Goal: Task Accomplishment & Management: Manage account settings

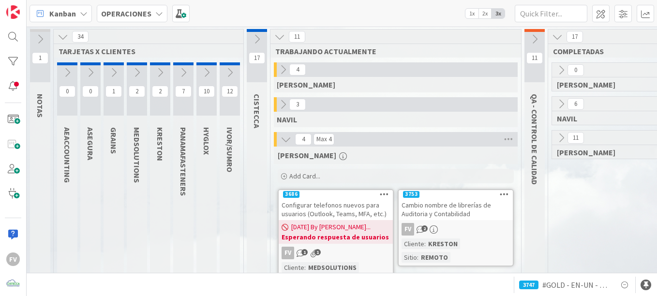
click at [281, 67] on icon at bounding box center [283, 69] width 11 height 11
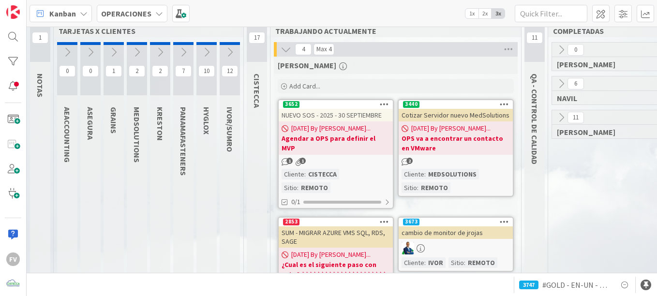
scroll to position [48, 0]
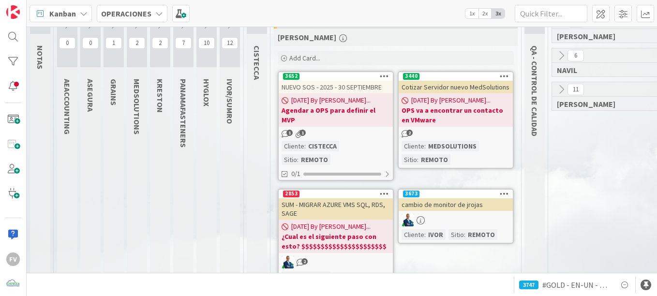
click at [454, 123] on b "OPS va a encontrar un contacto en VMware" at bounding box center [455, 114] width 108 height 19
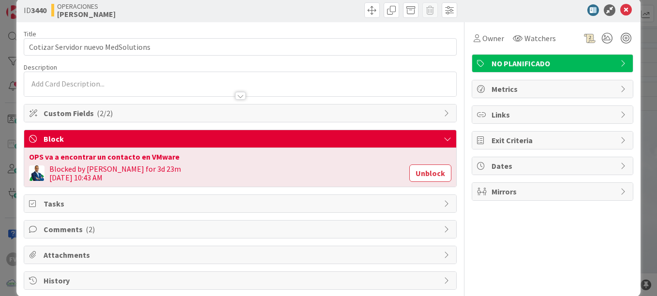
scroll to position [30, 0]
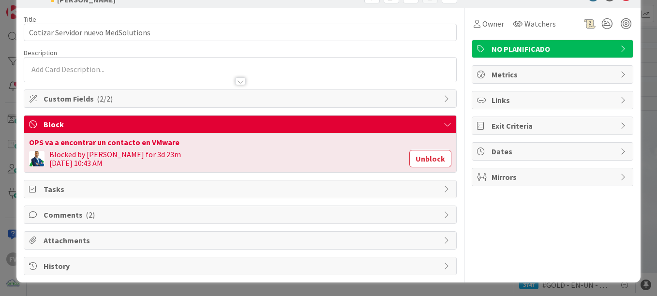
click at [78, 212] on span "Comments ( 2 )" at bounding box center [241, 215] width 395 height 12
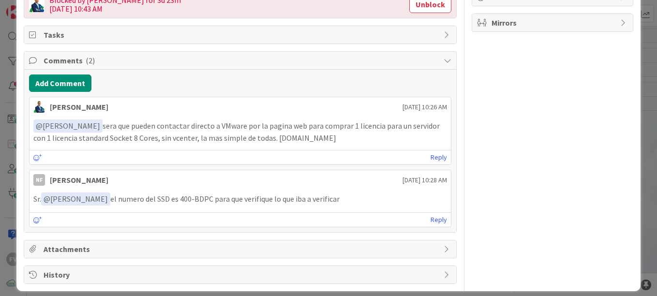
scroll to position [193, 0]
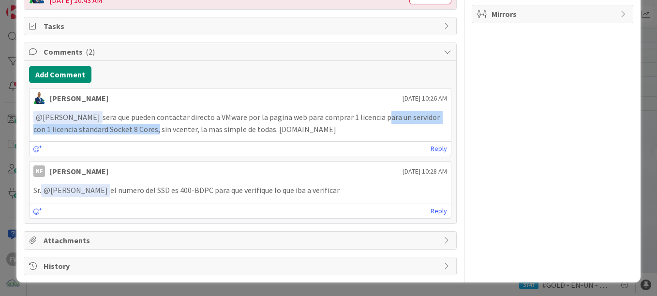
drag, startPoint x: 378, startPoint y: 117, endPoint x: 155, endPoint y: 131, distance: 223.9
click at [155, 131] on p "﻿ @ [PERSON_NAME] ﻿ sera que pueden contactar directo a VMware por la pagina we…" at bounding box center [240, 123] width 414 height 24
copy p "para un servidor con 1 licencia standard Socket 8 Cores"
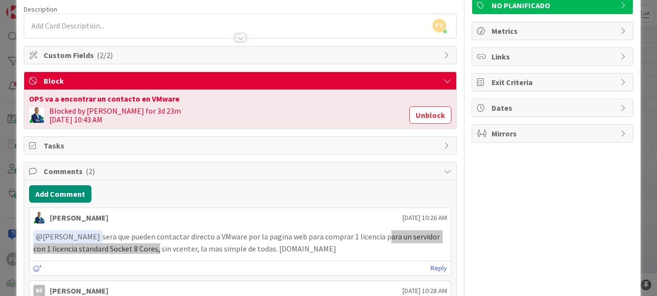
scroll to position [48, 0]
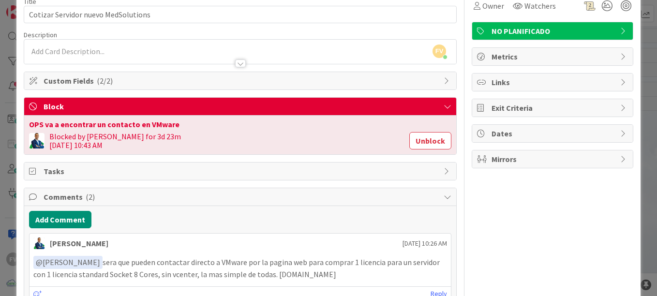
click at [481, 207] on div "Owner Watchers NO PLANIFICADO Metrics Links Exit Criteria Dates Mirrors" at bounding box center [553, 205] width 162 height 430
click at [637, 116] on div "ID 3440 OPERACIONES [PERSON_NAME] Title 35 / 128 Cotizar Servidor nuevo MedSolu…" at bounding box center [328, 148] width 657 height 296
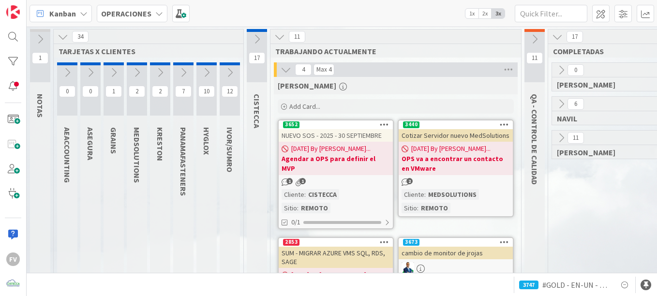
click at [288, 71] on icon at bounding box center [286, 69] width 11 height 11
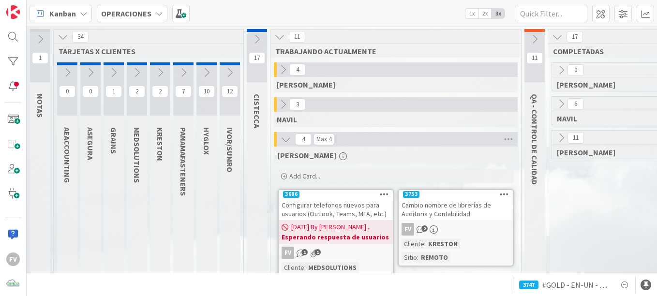
click at [227, 71] on icon at bounding box center [229, 72] width 11 height 11
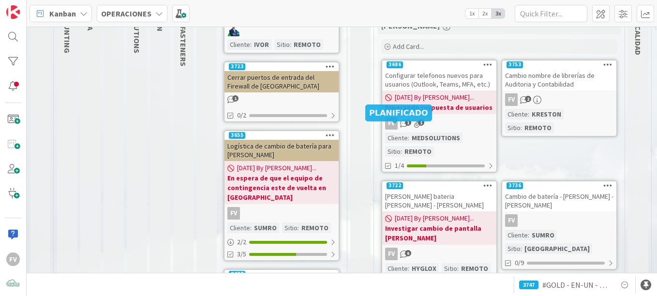
scroll to position [145, 0]
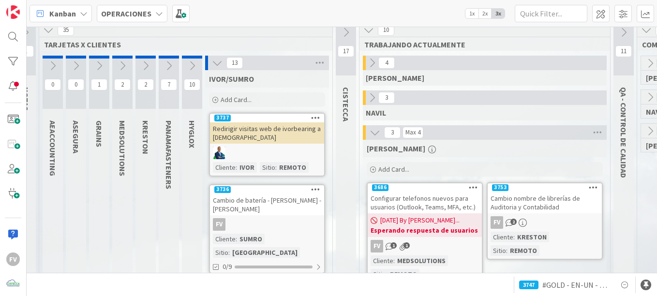
click at [217, 62] on icon at bounding box center [217, 63] width 11 height 11
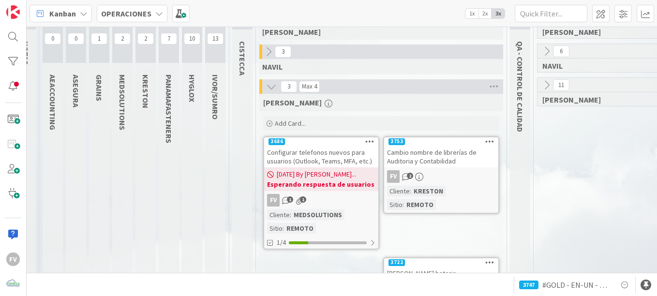
scroll to position [55, 15]
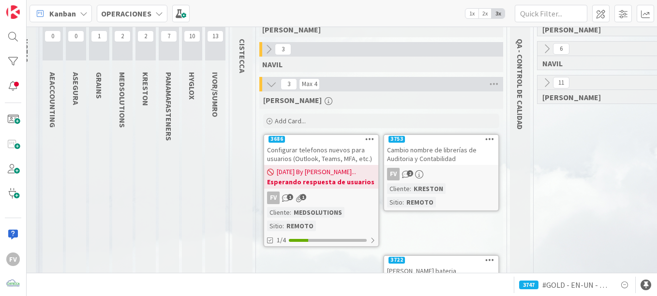
click at [327, 120] on div "Add Card..." at bounding box center [381, 121] width 236 height 15
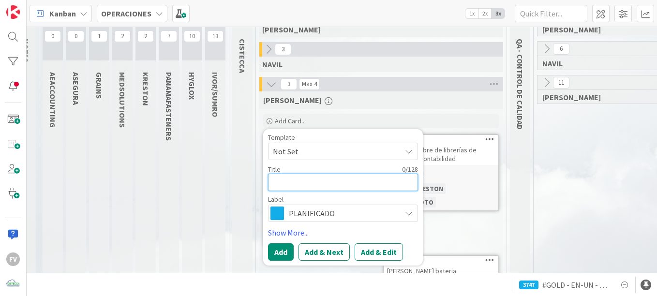
click at [309, 185] on textarea at bounding box center [343, 182] width 150 height 17
type textarea "x"
type textarea "A"
type textarea "x"
type textarea "Ac"
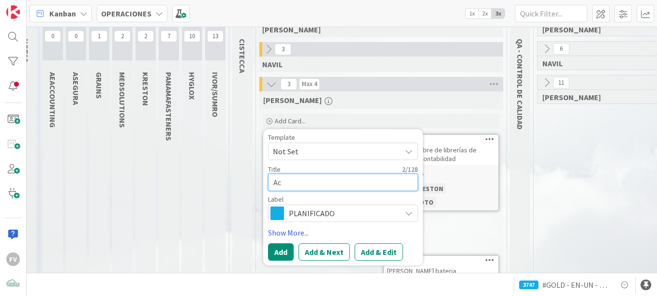
type textarea "x"
type textarea "Act"
type textarea "x"
type textarea "Actu"
type textarea "x"
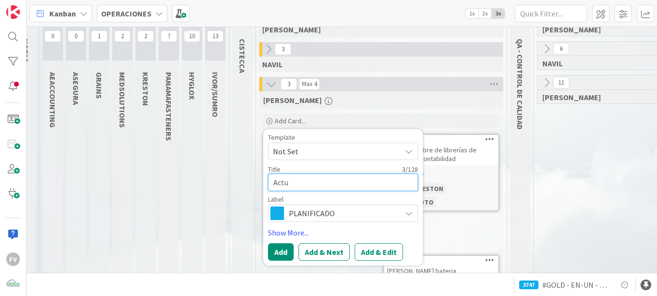
type textarea "Actua"
type textarea "x"
type textarea "Actual"
type textarea "x"
type textarea "Actuali"
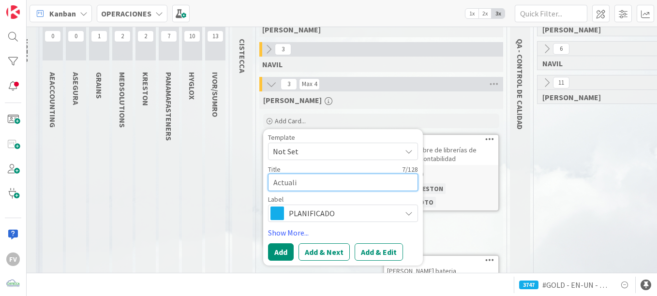
type textarea "x"
type textarea "Actualiz"
type textarea "x"
type textarea "Actualiza"
type textarea "x"
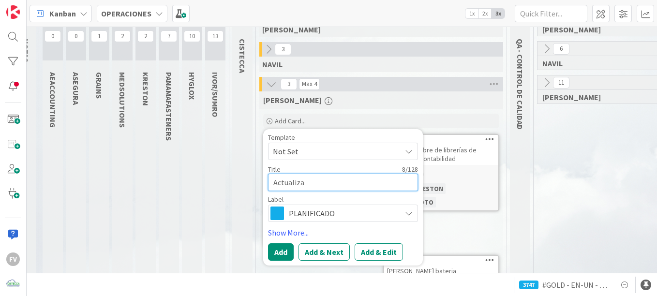
type textarea "Actualizar"
type textarea "x"
type textarea "Actualizar e"
type textarea "x"
type textarea "Actualizar en"
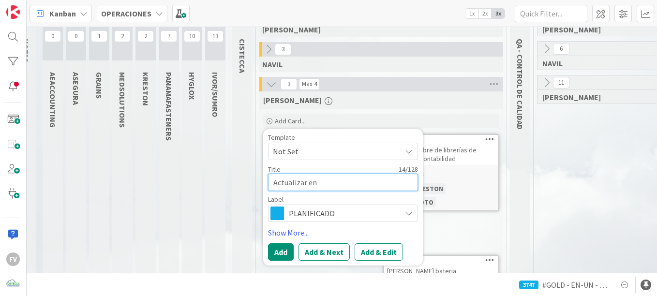
type textarea "x"
type textarea "Actualizar en e"
type textarea "x"
type textarea "Actualizar en eq"
type textarea "x"
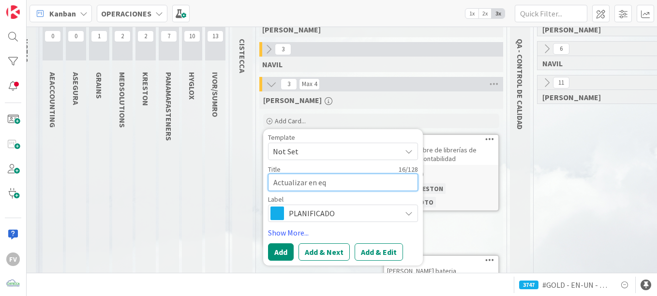
type textarea "Actualizar en equ"
type textarea "x"
type textarea "Actualizar en equi"
type textarea "x"
type textarea "Actualizar en equip"
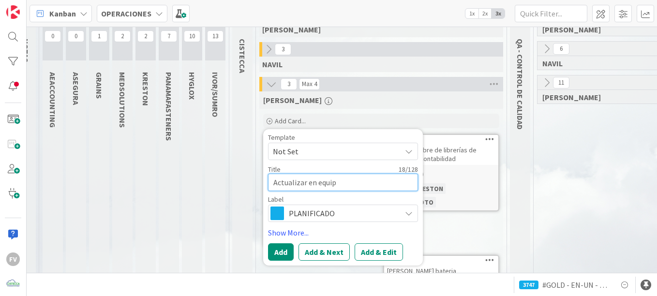
type textarea "x"
type textarea "Actualizar en equipo"
type textarea "x"
type textarea "Actualizar en equipos"
type textarea "x"
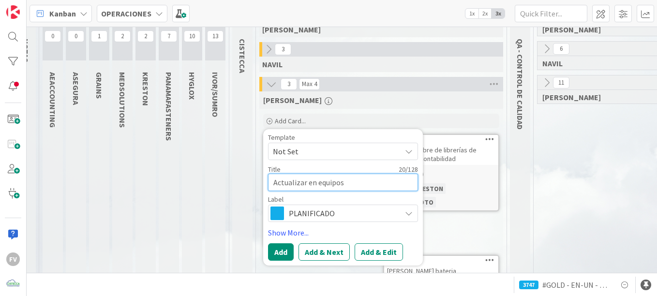
type textarea "Actualizar en equipos"
type textarea "x"
type textarea "Actualizar en equipos a"
type textarea "x"
type textarea "Actualizar en equipos ag"
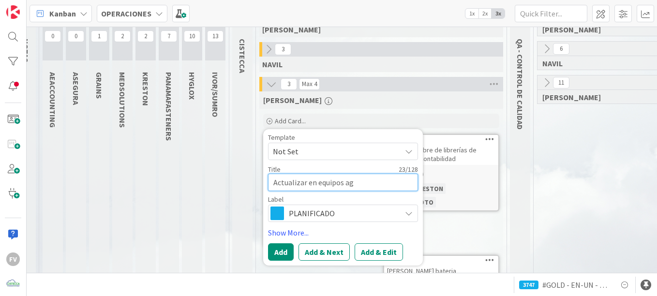
type textarea "x"
type textarea "Actualizar en equipos age"
type textarea "x"
type textarea "Actualizar en equipos agen"
type textarea "x"
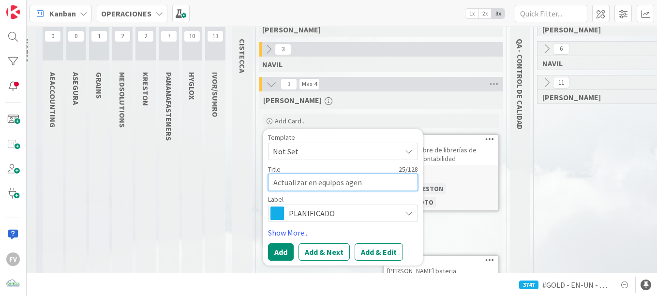
type textarea "Actualizar en equipos agent"
type textarea "x"
type textarea "Actualizar en equipos agente"
type textarea "x"
type textarea "Actualizar en equipos agente"
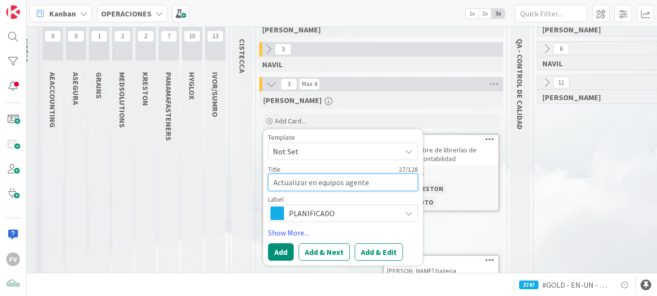
type textarea "x"
type textarea "Actualizar en equipos agente d"
type textarea "x"
type textarea "Actualizar en equipos agente de"
type textarea "x"
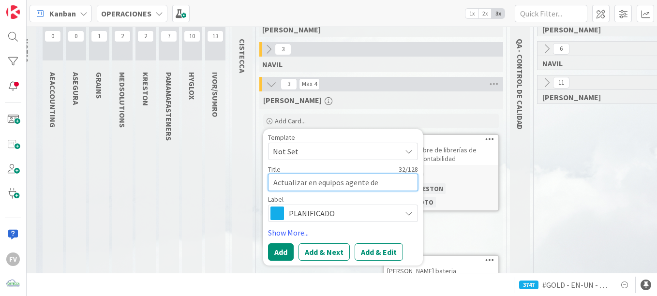
type textarea "Actualizar en equipos agente de K"
type textarea "x"
type textarea "Actualizar en equipos agente de Ka"
type textarea "x"
type textarea "Actualizar en equipos agente de Kasp"
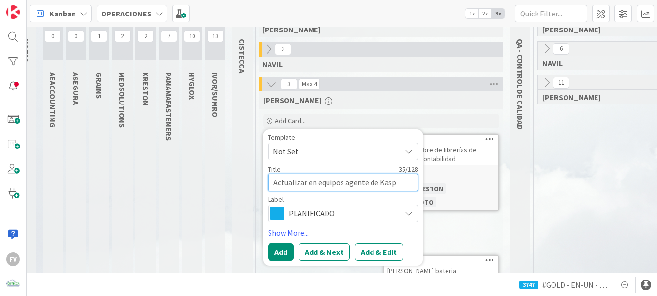
type textarea "x"
type textarea "Actualizar en equipos agente de Kaspe"
type textarea "x"
type textarea "Actualizar en equipos agente [PERSON_NAME]"
type textarea "x"
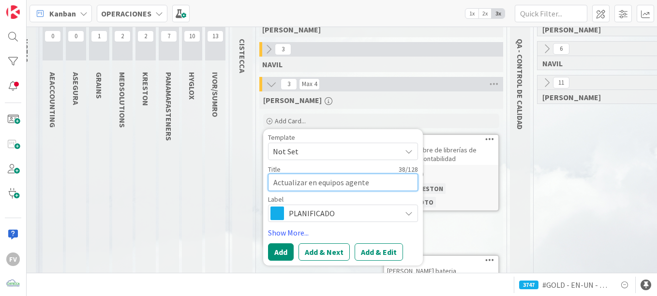
type textarea "Actualizar en equipos agente de Kaspers"
type textarea "x"
type textarea "Actualizar en equipos agente de Kaspersk"
type textarea "x"
type textarea "Actualizar en equipos agente de Kaspersky"
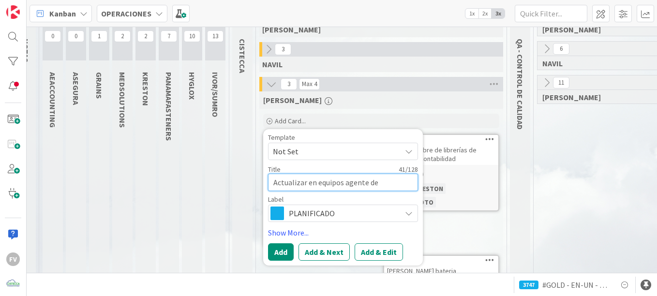
type textarea "x"
type textarea "Actualizar en equipos agente de Kaspersky"
type textarea "x"
type textarea "Actualizar en equipos agente de Kaspersky a"
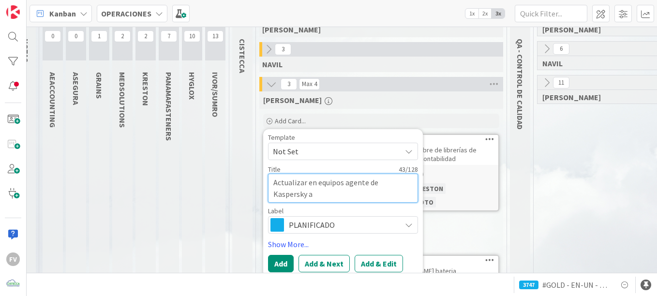
type textarea "x"
type textarea "Actualizar en equipos agente de Kaspersky al"
type textarea "x"
type textarea "Actualizar en equipos agente de Kaspersky al"
type textarea "x"
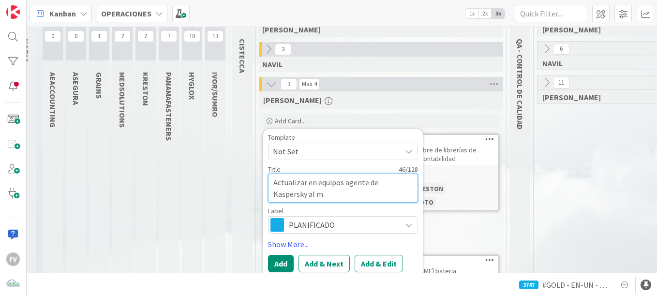
type textarea "Actualizar en equipos agente de Kaspersky al má"
type textarea "x"
type textarea "Actualizar en equipos agente de Kaspersky al más"
type textarea "x"
type textarea "Actualizar en equipos agente de Kaspersky al más"
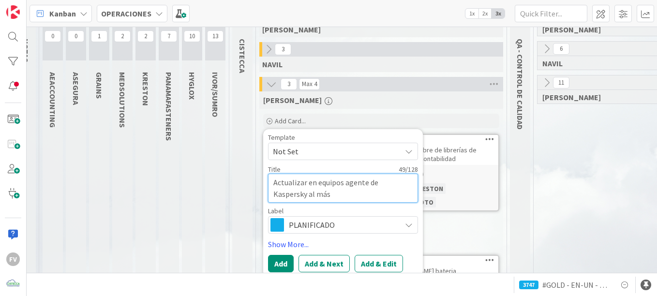
type textarea "x"
type textarea "Actualizar en equipos agente de Kaspersky al más r"
type textarea "x"
type textarea "Actualizar en equipos agente de [PERSON_NAME] al más re"
type textarea "x"
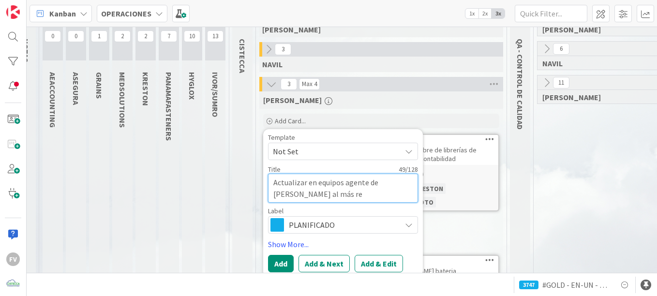
type textarea "Actualizar en equipos agente de [PERSON_NAME] al más rec"
type textarea "x"
type textarea "Actualizar en equipos agente de [PERSON_NAME] al más reci"
type textarea "x"
type textarea "Actualizar en equipos agente de [PERSON_NAME] al más [PERSON_NAME]"
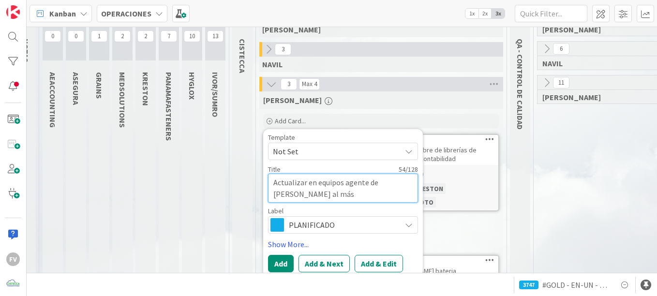
type textarea "x"
type textarea "Actualizar en equipos agente de [PERSON_NAME] al más recien"
type textarea "x"
type textarea "Actualizar en equipos agente de [PERSON_NAME] al más recient"
type textarea "x"
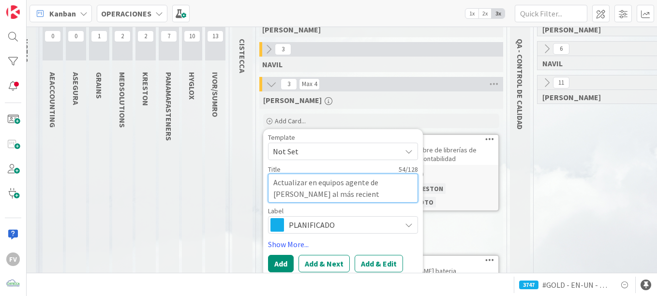
type textarea "Actualizar en equipos agente de Kaspersky al más reciente"
type textarea "x"
type textarea "Actualizar en equipos agente de Kaspersky al más reciente,"
type textarea "x"
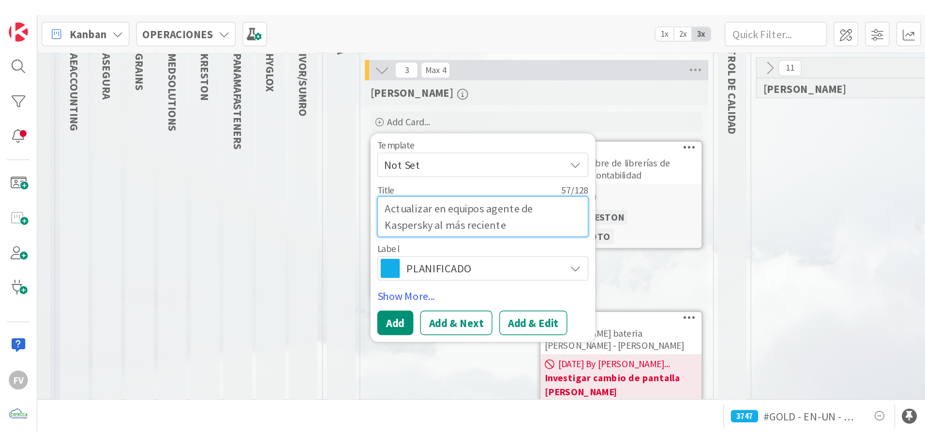
scroll to position [104, 15]
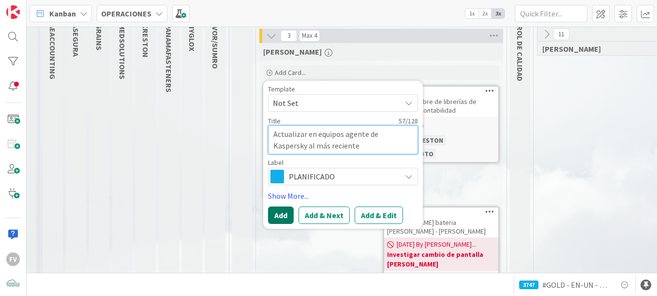
type textarea "Actualizar en equipos agente de Kaspersky al más reciente"
click at [290, 216] on button "Add" at bounding box center [281, 215] width 26 height 17
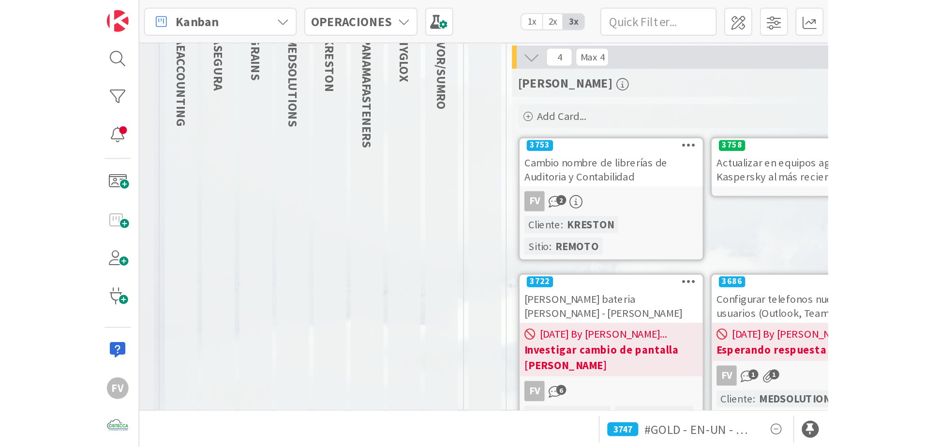
scroll to position [0, 0]
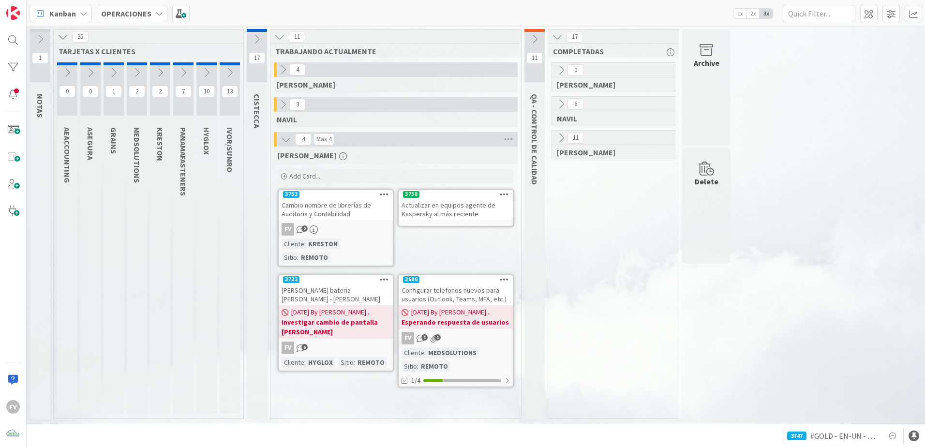
click at [466, 213] on div "Actualizar en equipos agente de Kaspersky al más reciente" at bounding box center [456, 209] width 114 height 21
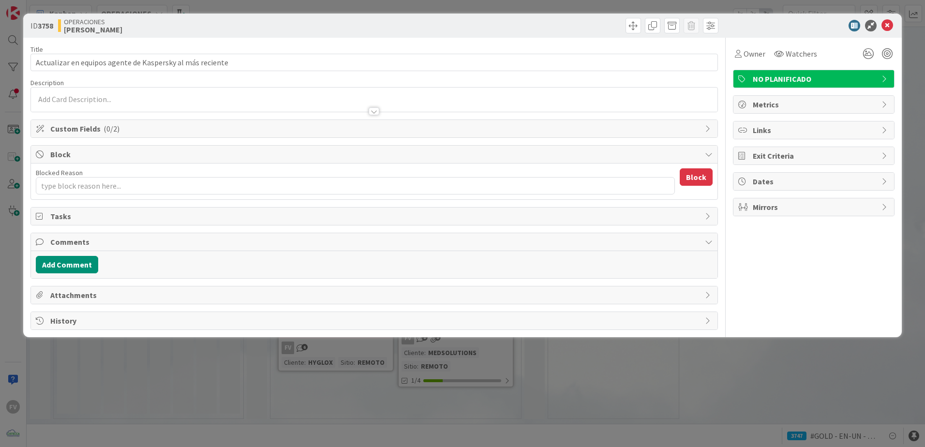
type textarea "x"
click at [111, 152] on span "Block" at bounding box center [375, 154] width 650 height 12
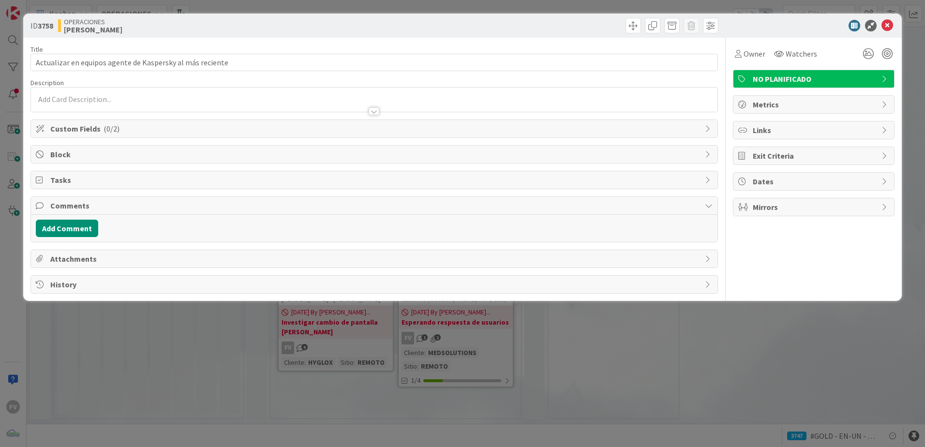
click at [75, 209] on span "Comments" at bounding box center [375, 206] width 650 height 12
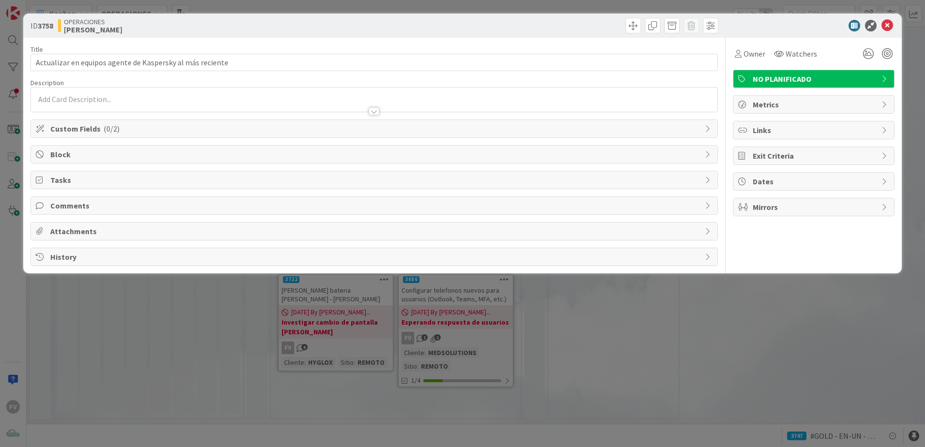
click at [75, 177] on span "Tasks" at bounding box center [375, 180] width 650 height 12
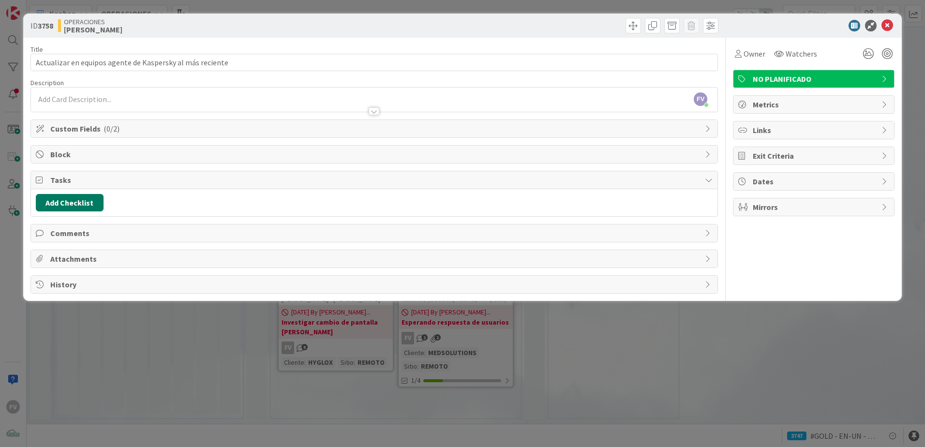
click at [71, 206] on button "Add Checklist" at bounding box center [70, 202] width 68 height 17
type input "A"
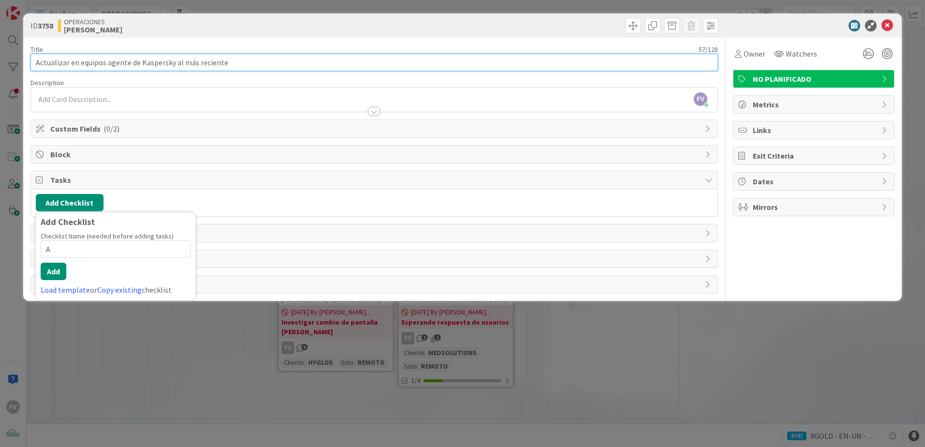
click at [128, 63] on input "Actualizar en equipos agente de Kaspersky al más reciente" at bounding box center [373, 62] width 687 height 17
drag, startPoint x: 136, startPoint y: 64, endPoint x: 110, endPoint y: 66, distance: 26.7
click at [110, 66] on input "Actualizar en equipos agente de Kaspersky al más reciente" at bounding box center [373, 62] width 687 height 17
type input "Actualizar en equipos Kaspersky al más reciente"
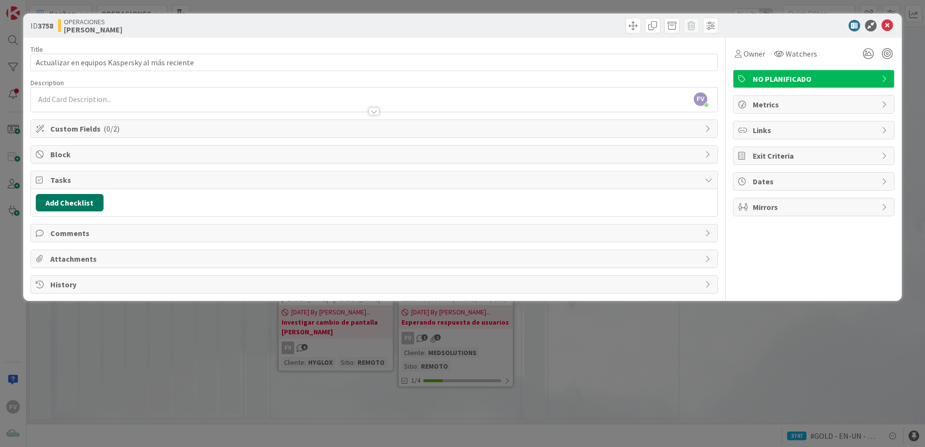
click at [73, 204] on button "Add Checklist" at bounding box center [70, 202] width 68 height 17
type input "Agente de [PERSON_NAME]"
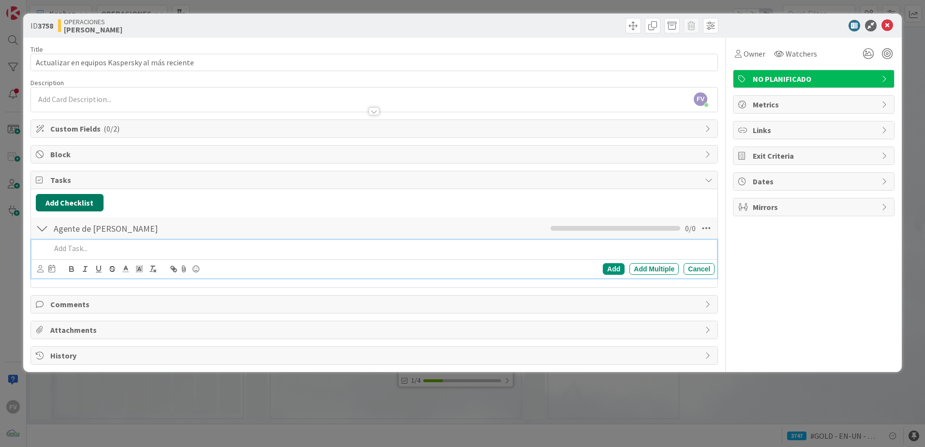
click at [85, 207] on button "Add Checklist" at bounding box center [70, 202] width 68 height 17
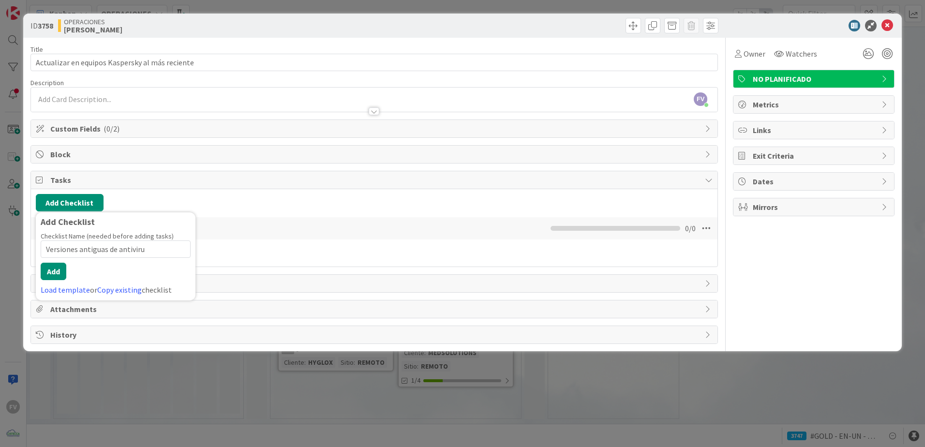
type input "Versiones antiguas de antivirus"
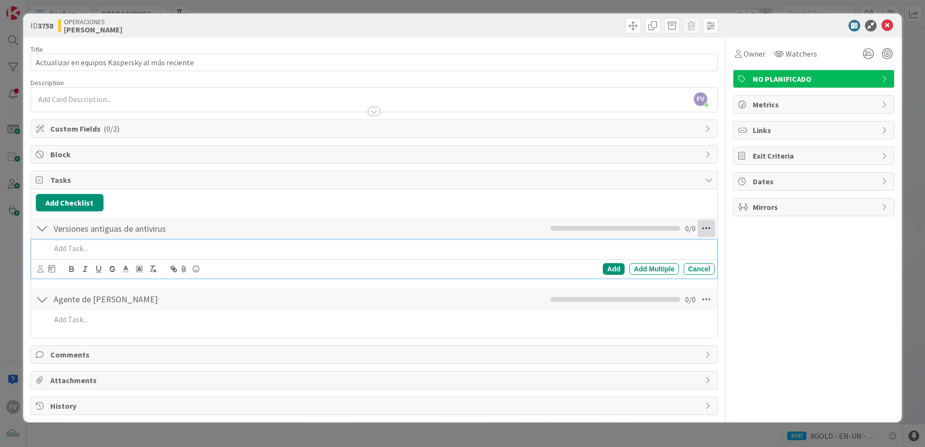
click at [656, 230] on icon at bounding box center [705, 228] width 17 height 17
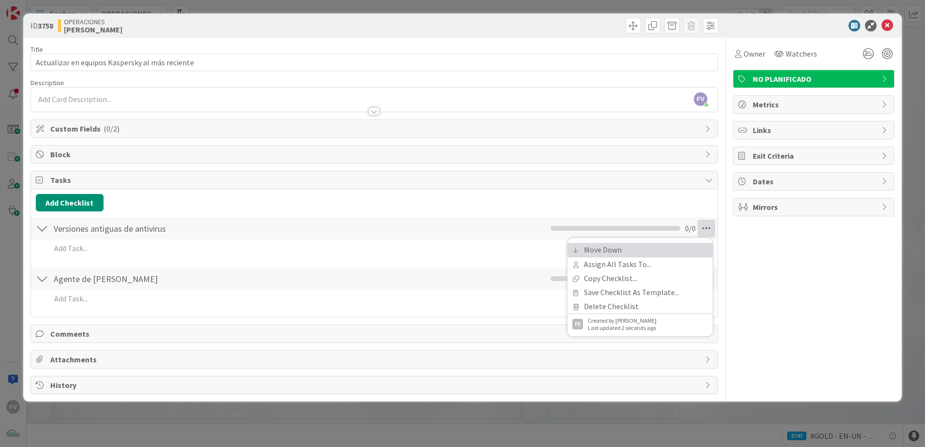
click at [651, 252] on link "Move Down" at bounding box center [639, 250] width 145 height 14
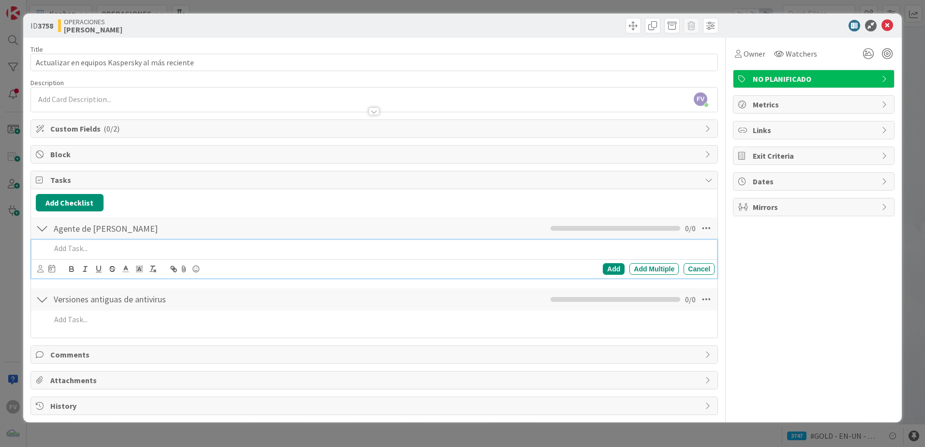
click at [86, 244] on p at bounding box center [381, 248] width 660 height 11
click at [117, 248] on p at bounding box center [381, 248] width 660 height 11
click at [613, 266] on div "Add" at bounding box center [614, 269] width 22 height 12
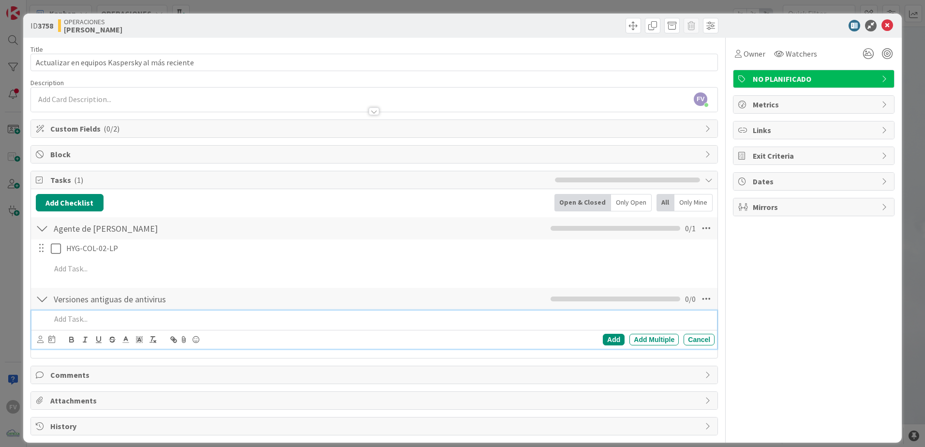
click at [155, 296] on p at bounding box center [381, 318] width 660 height 11
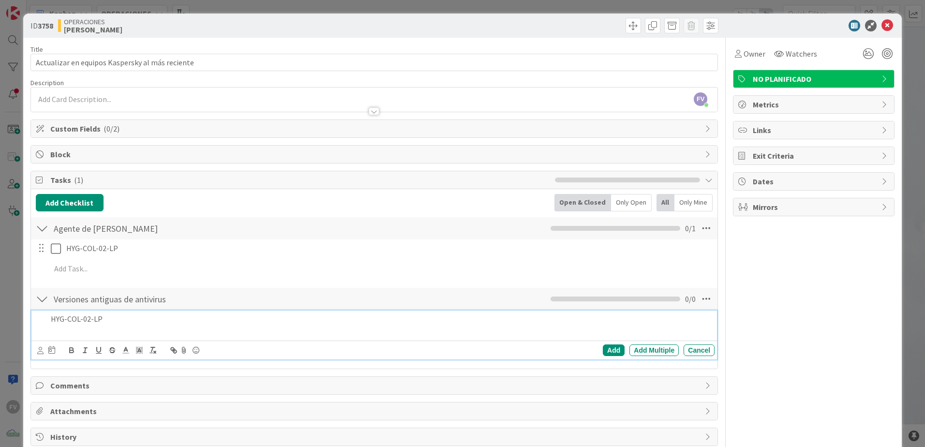
click at [86, 296] on p at bounding box center [381, 330] width 660 height 11
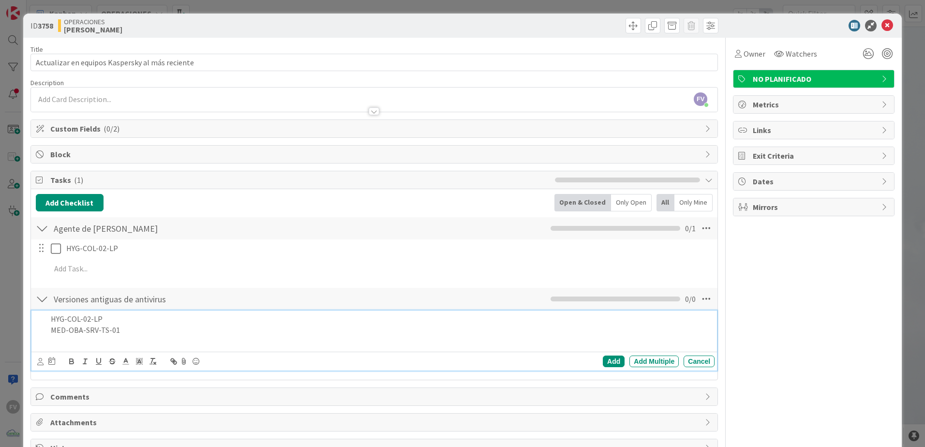
click at [141, 296] on p at bounding box center [381, 340] width 660 height 11
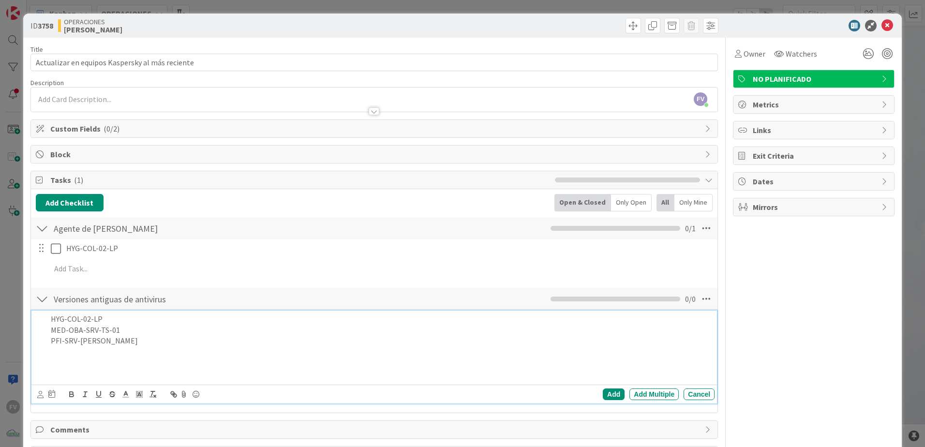
click at [105, 296] on p at bounding box center [381, 351] width 660 height 11
click at [139, 296] on p at bounding box center [381, 374] width 660 height 11
click at [129, 296] on p at bounding box center [381, 362] width 660 height 11
click at [113, 296] on p at bounding box center [381, 374] width 660 height 11
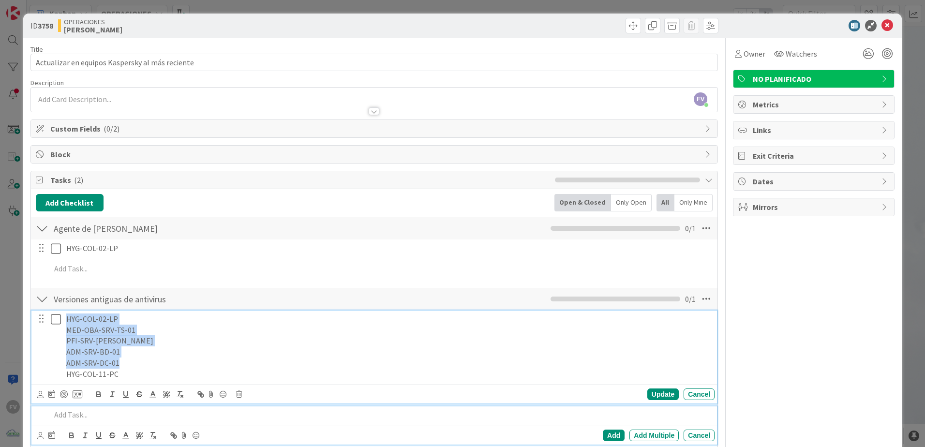
drag, startPoint x: 267, startPoint y: 368, endPoint x: 45, endPoint y: 310, distance: 228.9
click at [44, 296] on div "Versiones antiguas de antivirus Checklist Name 31 / 64 Versiones antiguas de an…" at bounding box center [374, 368] width 686 height 162
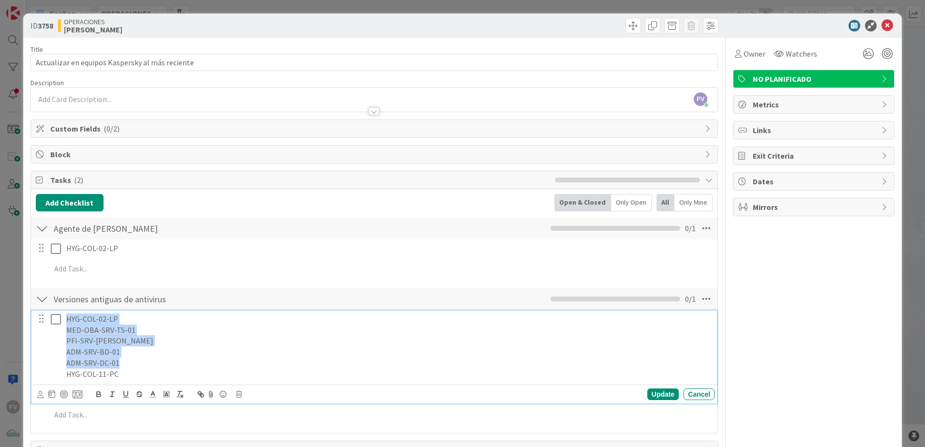
click at [127, 296] on p "ADM-SRV-BD-01" at bounding box center [388, 351] width 644 height 11
drag, startPoint x: 128, startPoint y: 367, endPoint x: 126, endPoint y: 372, distance: 5.5
click at [127, 296] on p "ADM-SRV-DC-01" at bounding box center [388, 362] width 644 height 11
drag, startPoint x: 126, startPoint y: 374, endPoint x: 66, endPoint y: 310, distance: 88.0
click at [66, 296] on div "Versiones antiguas de antivirus Checklist Name 31 / 64 Versiones antiguas de an…" at bounding box center [374, 357] width 686 height 141
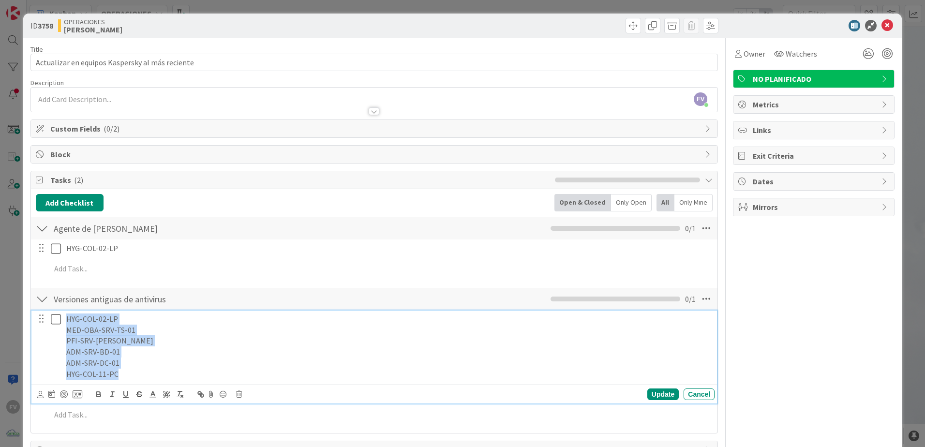
copy div "HYG-COL-02-LP MED-OBA-SRV-TS-01 PFI-SRV-[PERSON_NAME] ADM-SRV-BD-01 ADM-SRV-DC-…"
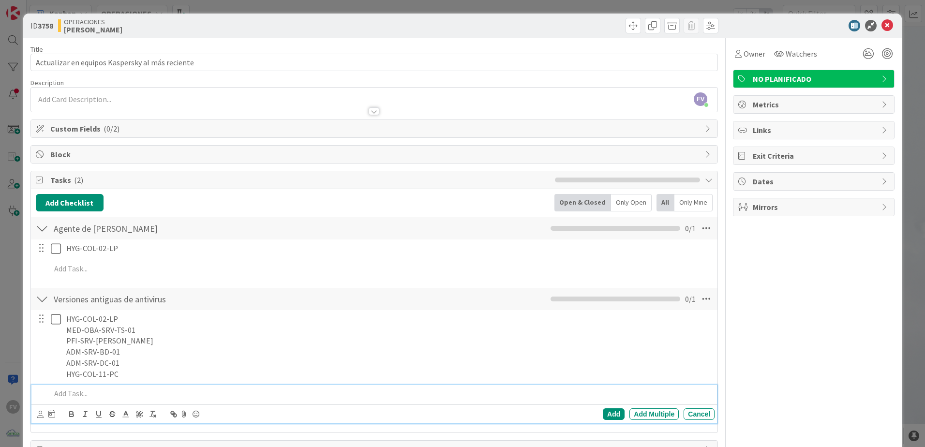
click at [121, 296] on div "Add Add Multiple Cancel" at bounding box center [373, 404] width 685 height 38
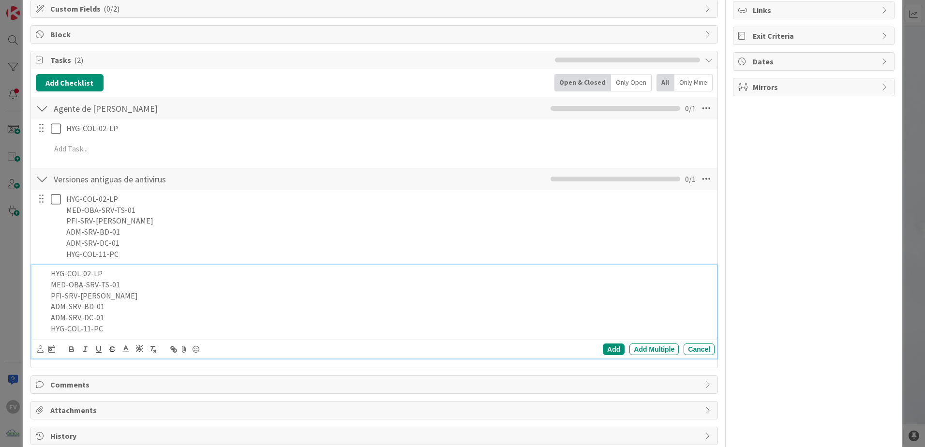
scroll to position [139, 0]
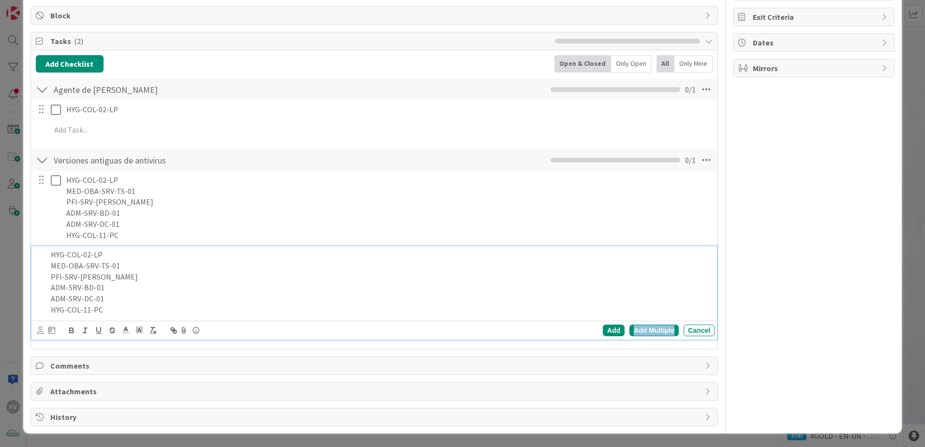
click at [646, 296] on div "Add Multiple" at bounding box center [653, 331] width 49 height 12
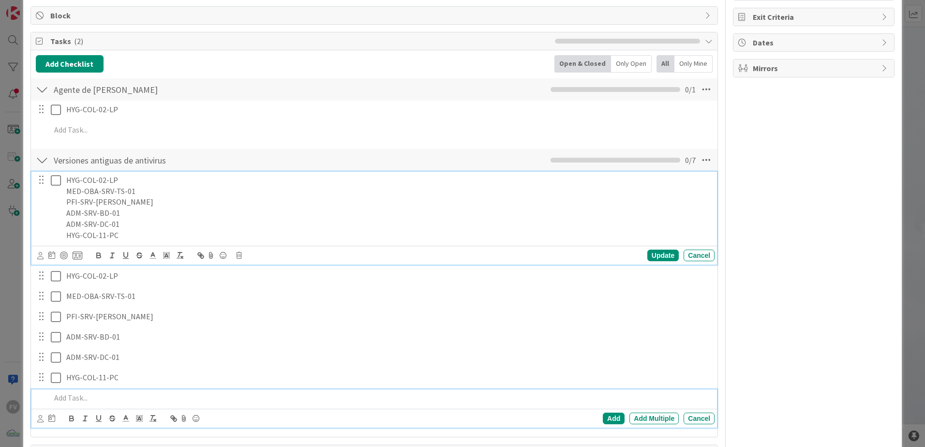
click at [196, 215] on div "HYG-COL-02-LP MED-OBA-SRV-TS-01 PFI-SRV-[PERSON_NAME] ADM-SRV-BD-01 ADM-SRV-DC-…" at bounding box center [388, 208] width 652 height 72
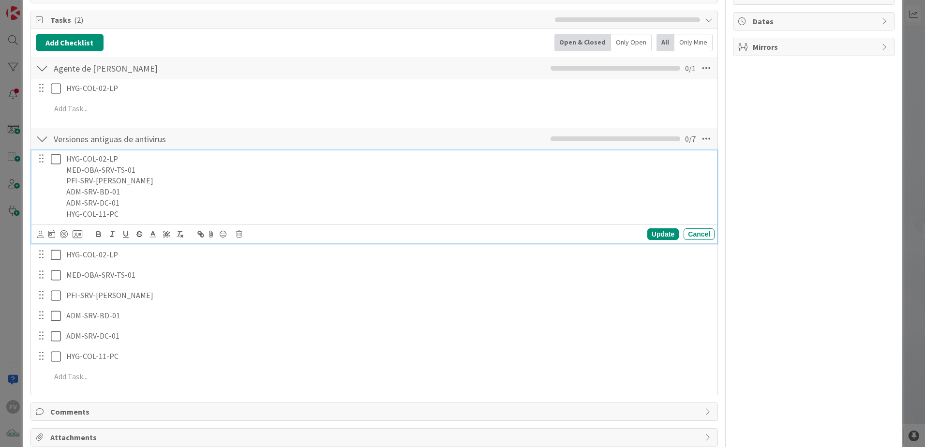
click at [238, 235] on div "Update Cancel" at bounding box center [375, 234] width 677 height 14
click at [238, 235] on icon at bounding box center [239, 234] width 6 height 7
click at [268, 280] on div "Delete" at bounding box center [264, 274] width 36 height 17
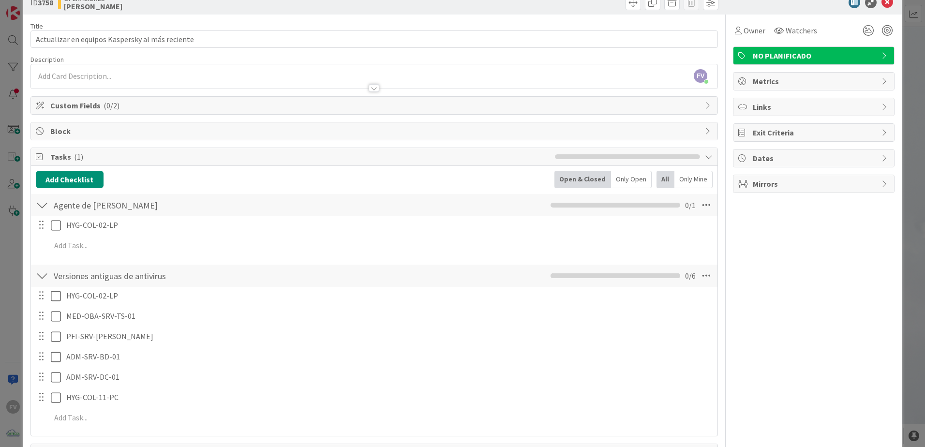
scroll to position [14, 0]
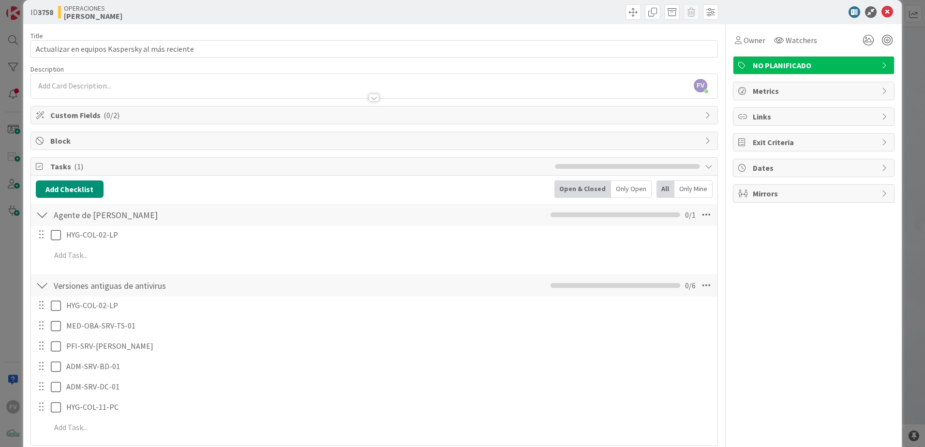
click at [21, 155] on div "ID 3758 OPERACIONES [PERSON_NAME] Title 47 / 128 Actualizar en equipos Kaspersk…" at bounding box center [462, 223] width 925 height 447
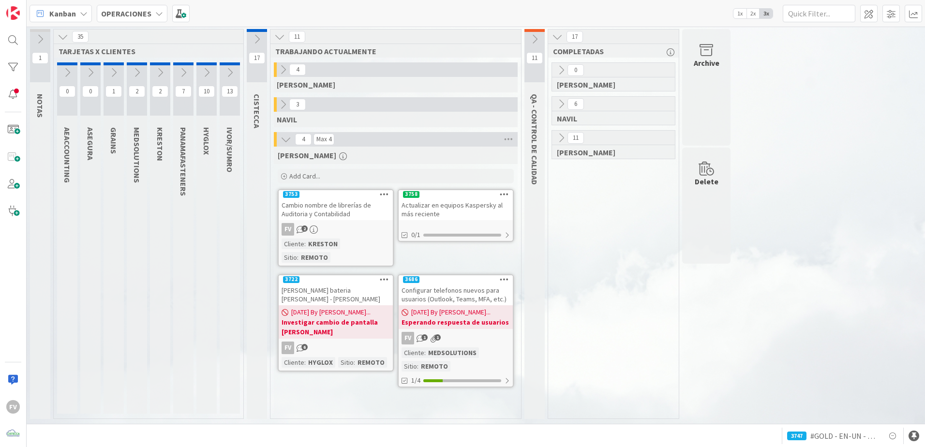
click at [62, 37] on icon at bounding box center [63, 36] width 11 height 11
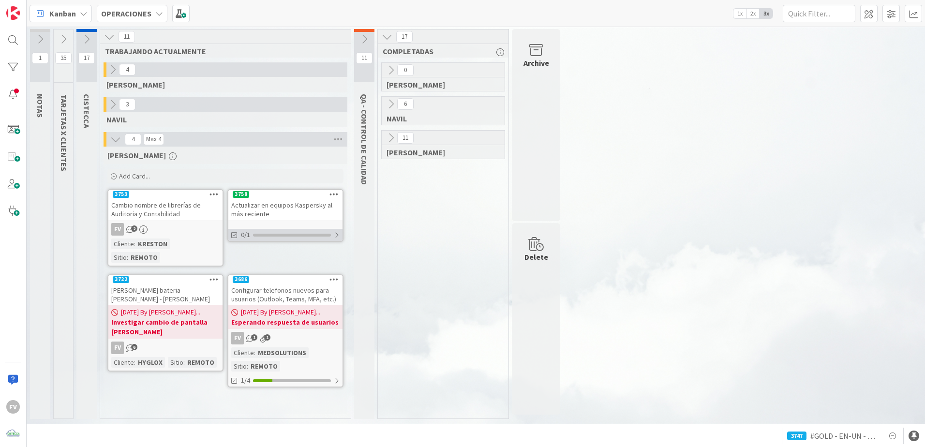
click at [310, 229] on div "0/1" at bounding box center [285, 235] width 114 height 12
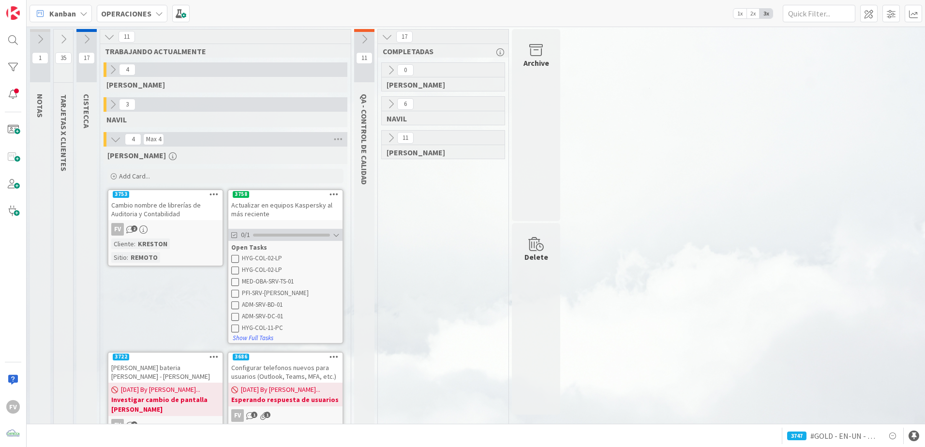
click at [305, 235] on div at bounding box center [291, 235] width 77 height 3
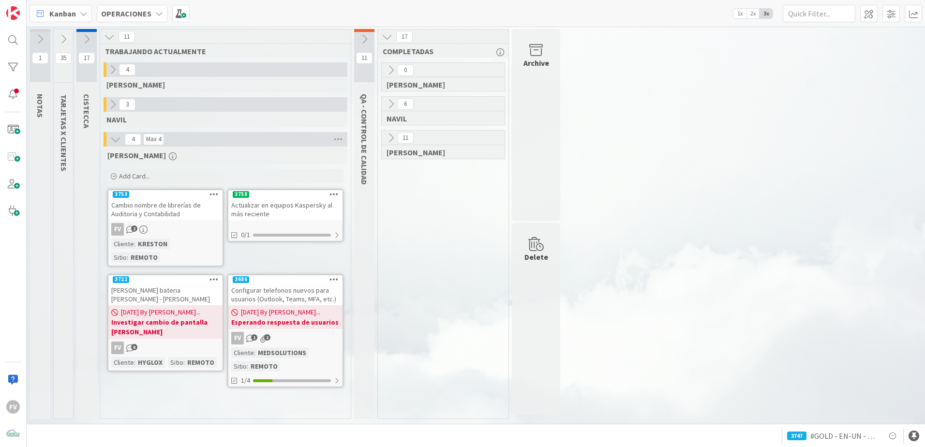
drag, startPoint x: 413, startPoint y: 281, endPoint x: 416, endPoint y: 273, distance: 9.5
click at [413, 281] on div "0 [PERSON_NAME] 6 [PERSON_NAME] 11 [PERSON_NAME]" at bounding box center [443, 240] width 127 height 356
click at [394, 139] on icon at bounding box center [390, 138] width 11 height 11
click at [391, 172] on icon at bounding box center [394, 170] width 11 height 11
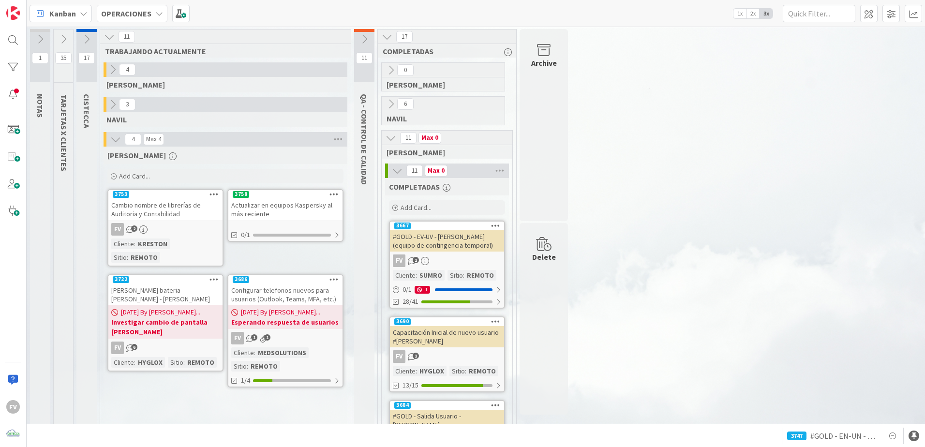
click at [392, 169] on icon at bounding box center [397, 170] width 11 height 11
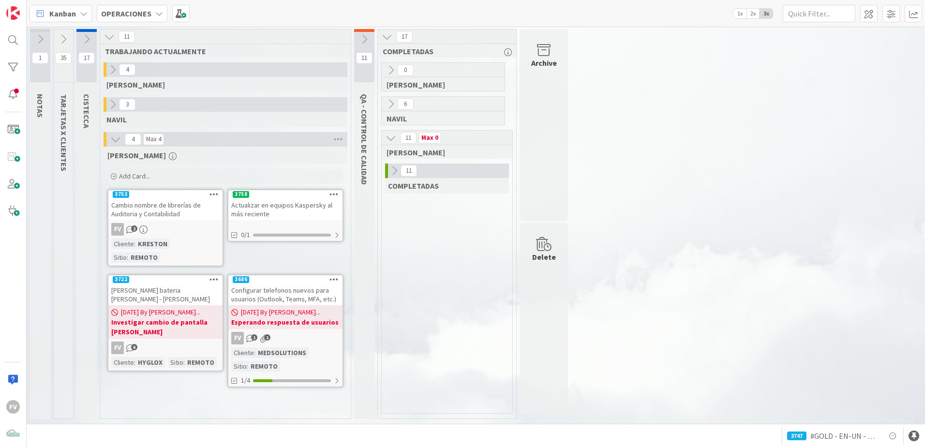
click at [394, 141] on icon at bounding box center [390, 138] width 11 height 11
